Goal: Transaction & Acquisition: Download file/media

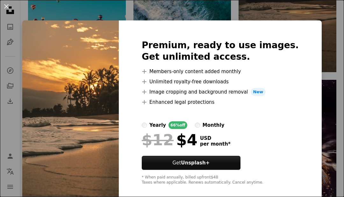
scroll to position [776, 0]
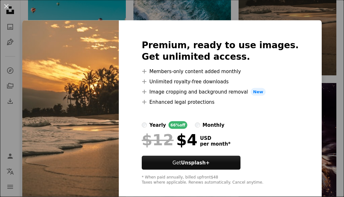
click at [306, 16] on div "An X shape Premium, ready to use images. Get unlimited access. A plus sign Memb…" at bounding box center [172, 98] width 344 height 197
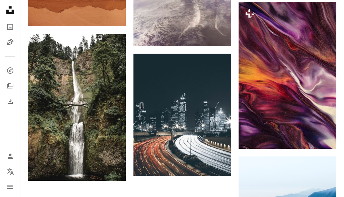
scroll to position [988, 0]
click at [45, 94] on img at bounding box center [77, 107] width 98 height 146
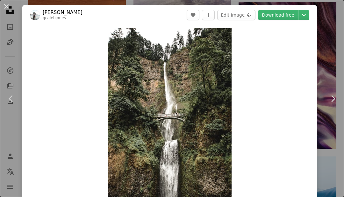
click at [294, 16] on link "Download free" at bounding box center [278, 15] width 40 height 10
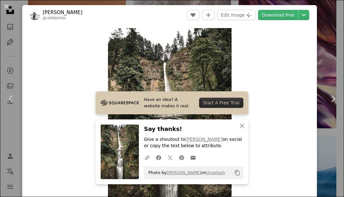
click at [243, 129] on icon "An X shape" at bounding box center [242, 126] width 8 height 8
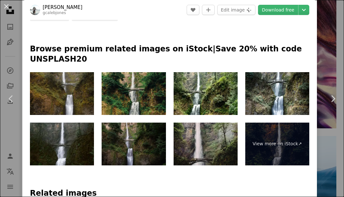
scroll to position [314, 0]
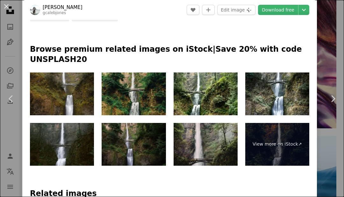
click at [56, 130] on img at bounding box center [62, 144] width 64 height 43
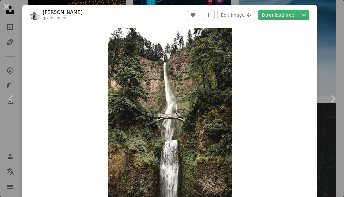
scroll to position [0, 0]
click at [48, 5] on header "[PERSON_NAME] gcalebjones A heart A plus sign Edit image Plus sign for Unsplash…" at bounding box center [169, 15] width 295 height 20
click at [330, 59] on div "An X shape Chevron left Chevron right [PERSON_NAME] gcalebjones A heart A plus …" at bounding box center [172, 98] width 344 height 197
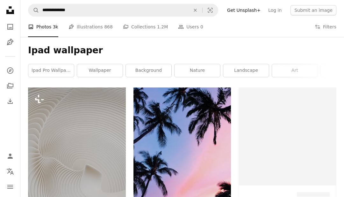
click at [45, 69] on link "ipad pro wallpaper" at bounding box center [51, 70] width 46 height 13
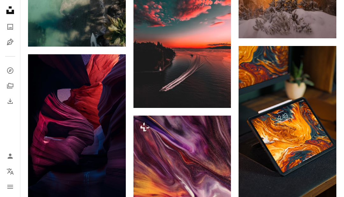
scroll to position [533, 0]
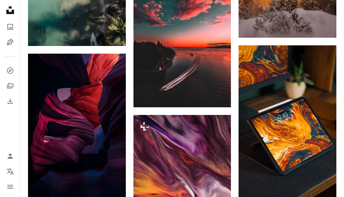
click at [173, 69] on img at bounding box center [183, 46] width 98 height 122
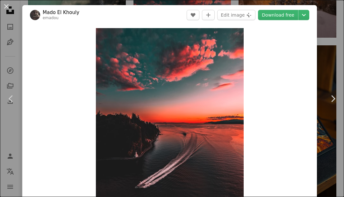
click at [330, 102] on link "Chevron right" at bounding box center [333, 98] width 22 height 61
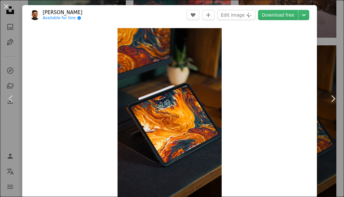
click at [330, 68] on div "An X shape Chevron left Chevron right [PERSON_NAME] Available for hire A checkm…" at bounding box center [172, 98] width 344 height 197
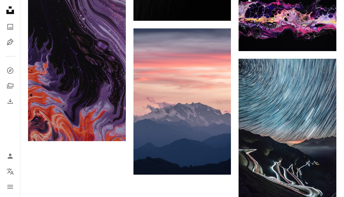
scroll to position [930, 0]
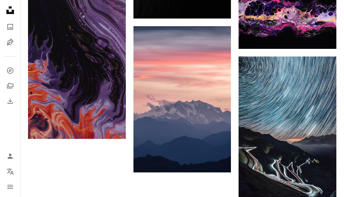
click at [169, 65] on img at bounding box center [183, 99] width 98 height 146
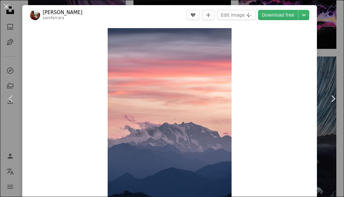
scroll to position [1684, 0]
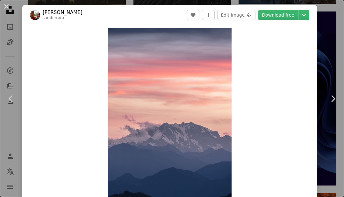
click at [317, 62] on div "Zoom in" at bounding box center [169, 121] width 295 height 192
click at [333, 70] on div "An X shape Chevron left Chevron right [PERSON_NAME] samferrara A heart A plus s…" at bounding box center [172, 98] width 344 height 197
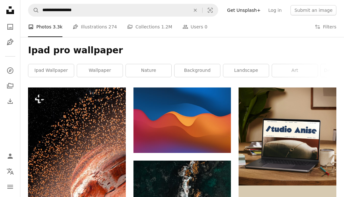
click at [196, 9] on icon "An X shape" at bounding box center [195, 10] width 14 height 5
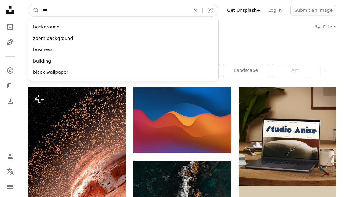
type input "****"
click at [34, 10] on button "A magnifying glass" at bounding box center [33, 10] width 11 height 12
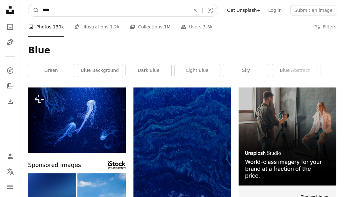
click at [67, 13] on input "****" at bounding box center [113, 10] width 149 height 12
type input "**********"
click at [34, 10] on button "A magnifying glass" at bounding box center [33, 10] width 11 height 12
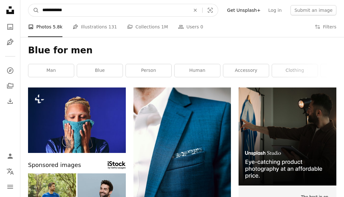
click at [70, 11] on input "**********" at bounding box center [113, 10] width 149 height 12
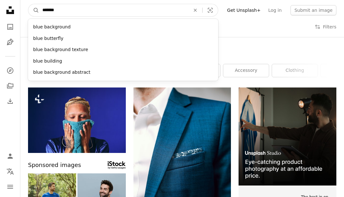
type input "********"
click at [34, 10] on button "A magnifying glass" at bounding box center [33, 10] width 11 height 12
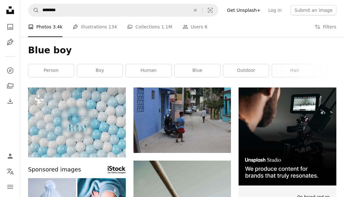
click at [209, 64] on link "blue" at bounding box center [198, 70] width 46 height 13
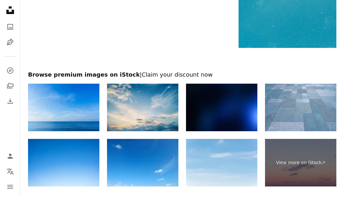
scroll to position [822, 0]
click at [47, 106] on img at bounding box center [63, 106] width 71 height 47
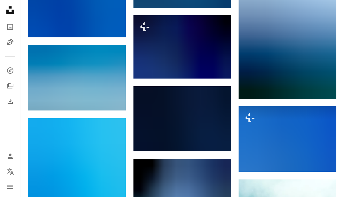
scroll to position [517, 0]
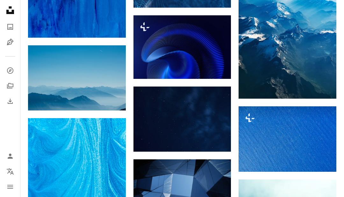
click at [53, 74] on img at bounding box center [77, 77] width 98 height 65
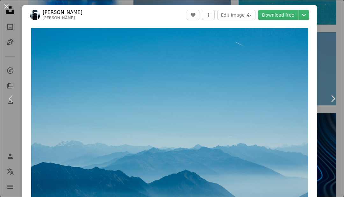
scroll to position [845, 0]
